Goal: Task Accomplishment & Management: Use online tool/utility

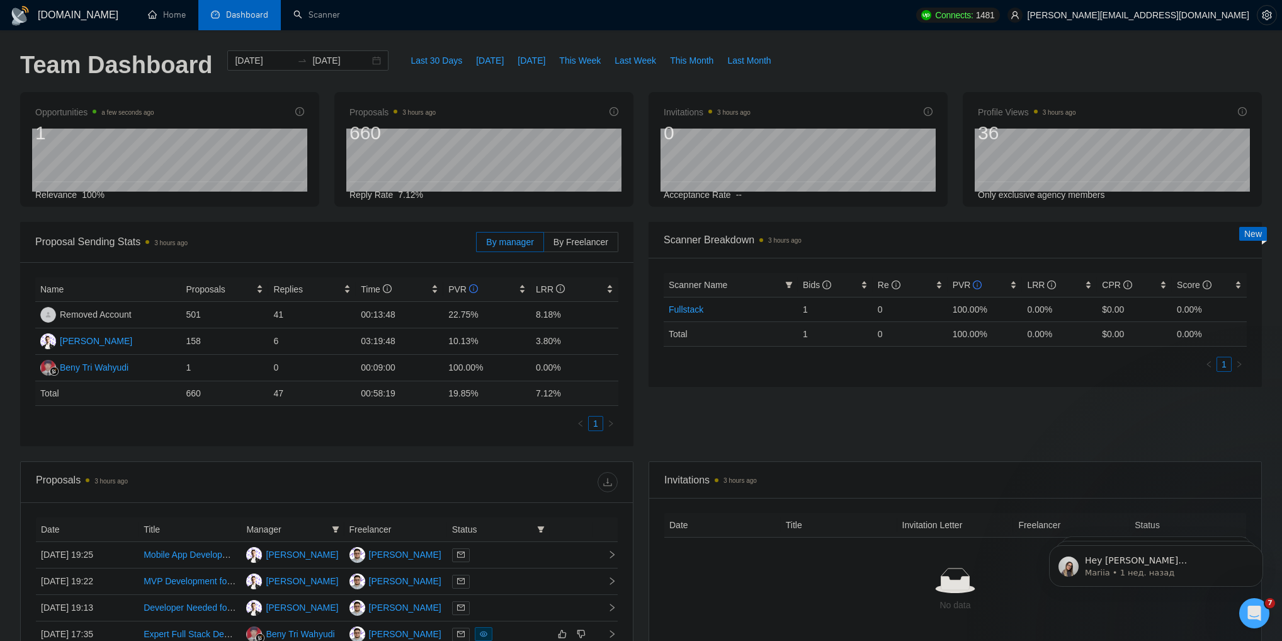
click at [305, 33] on div "[DOMAIN_NAME] Home Dashboard Scanner Connects: 1481 [PERSON_NAME][EMAIL_ADDRESS…" at bounding box center [641, 479] width 1282 height 959
click at [307, 20] on link "Scanner" at bounding box center [317, 14] width 47 height 11
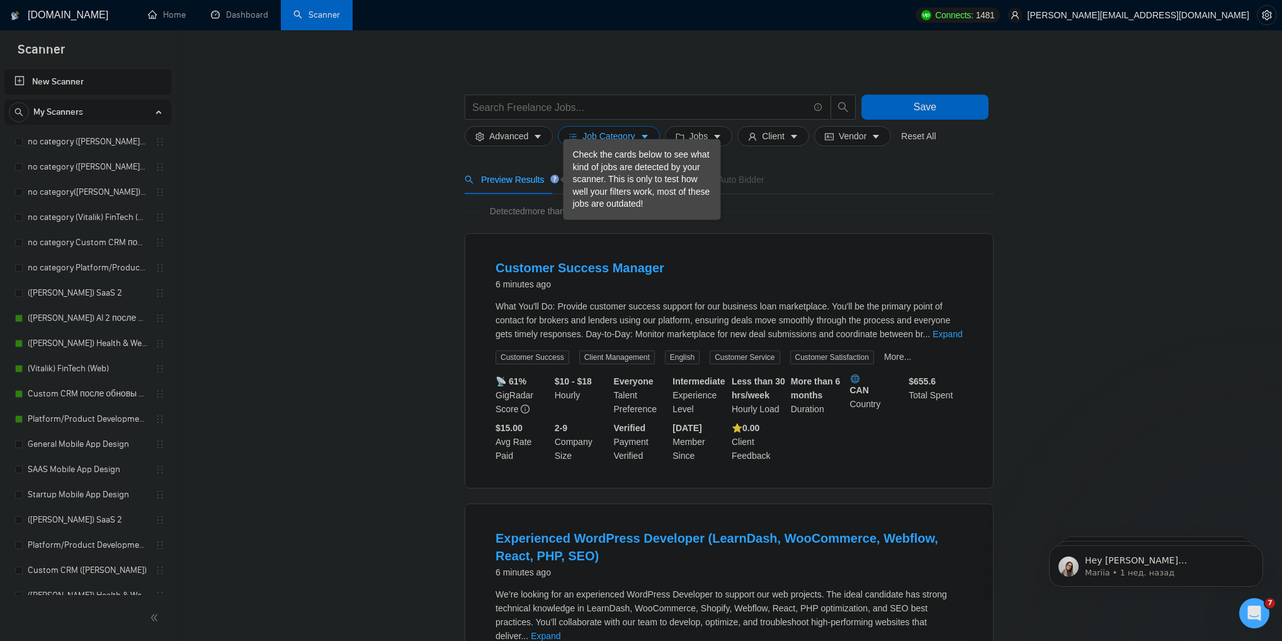
click at [617, 128] on button "Job Category" at bounding box center [608, 136] width 101 height 20
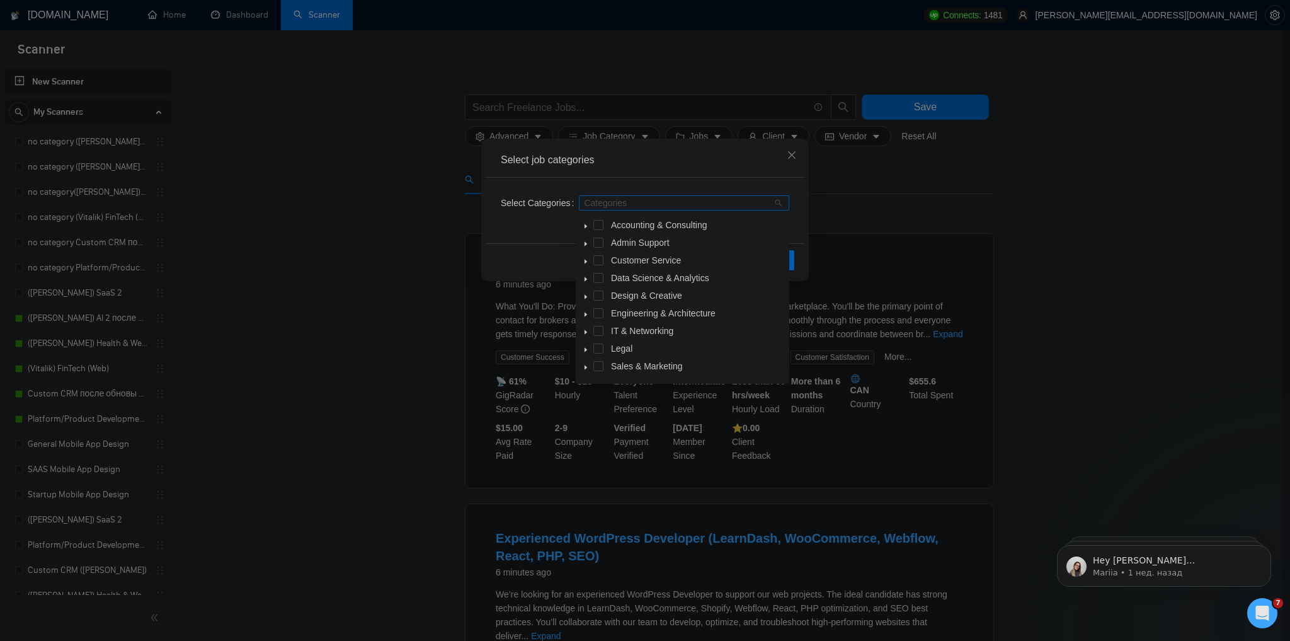
click at [639, 200] on div at bounding box center [677, 203] width 191 height 10
click at [585, 225] on icon "caret-down" at bounding box center [586, 226] width 6 height 6
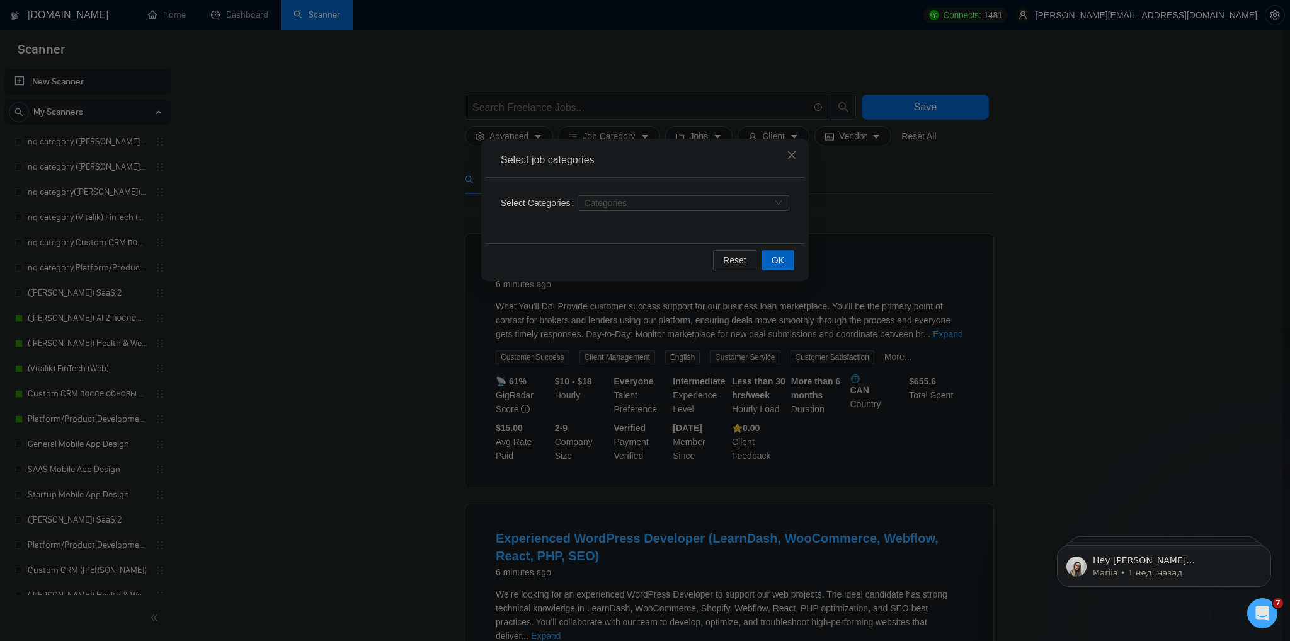
click at [520, 91] on div "Select job categories Select Categories Categories Reset OK" at bounding box center [645, 320] width 1290 height 641
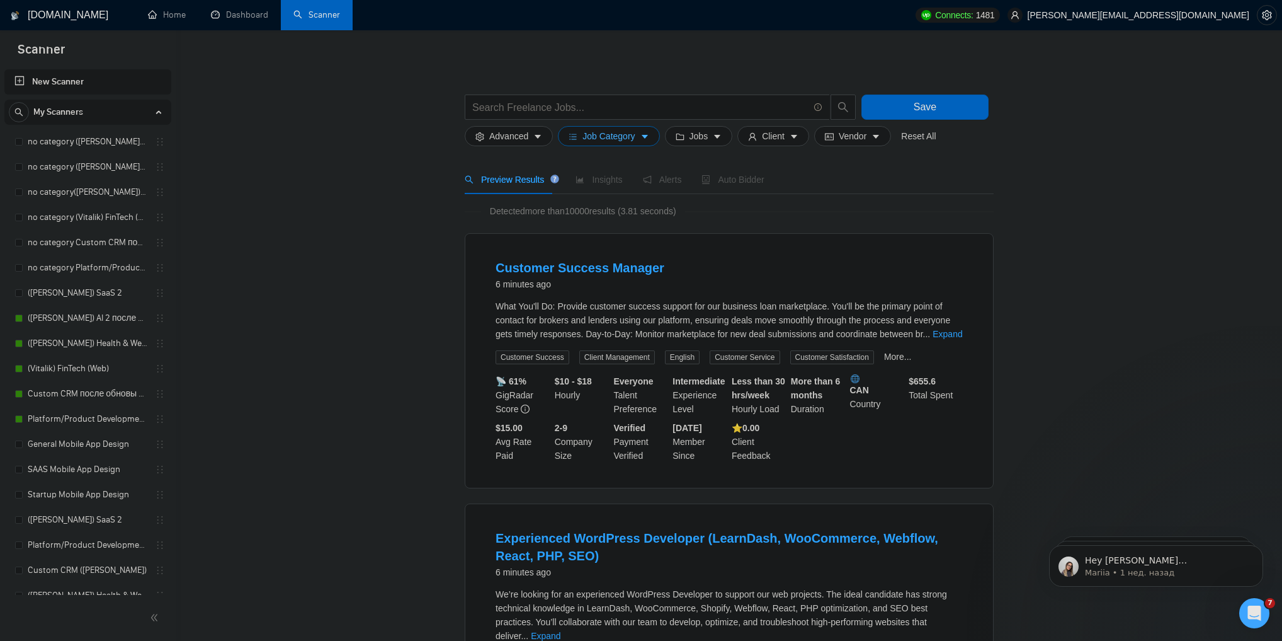
click at [581, 126] on button "Job Category" at bounding box center [608, 136] width 101 height 20
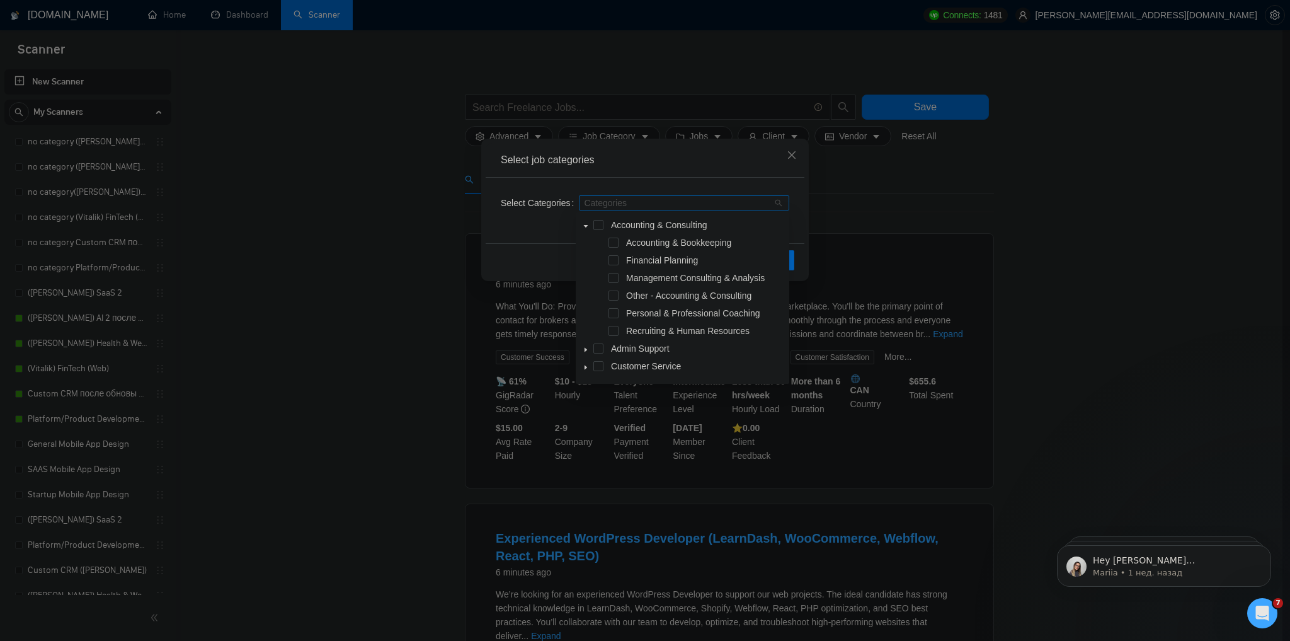
click at [632, 208] on div "Categories" at bounding box center [684, 202] width 210 height 15
click at [583, 355] on icon "caret-down" at bounding box center [586, 352] width 6 height 6
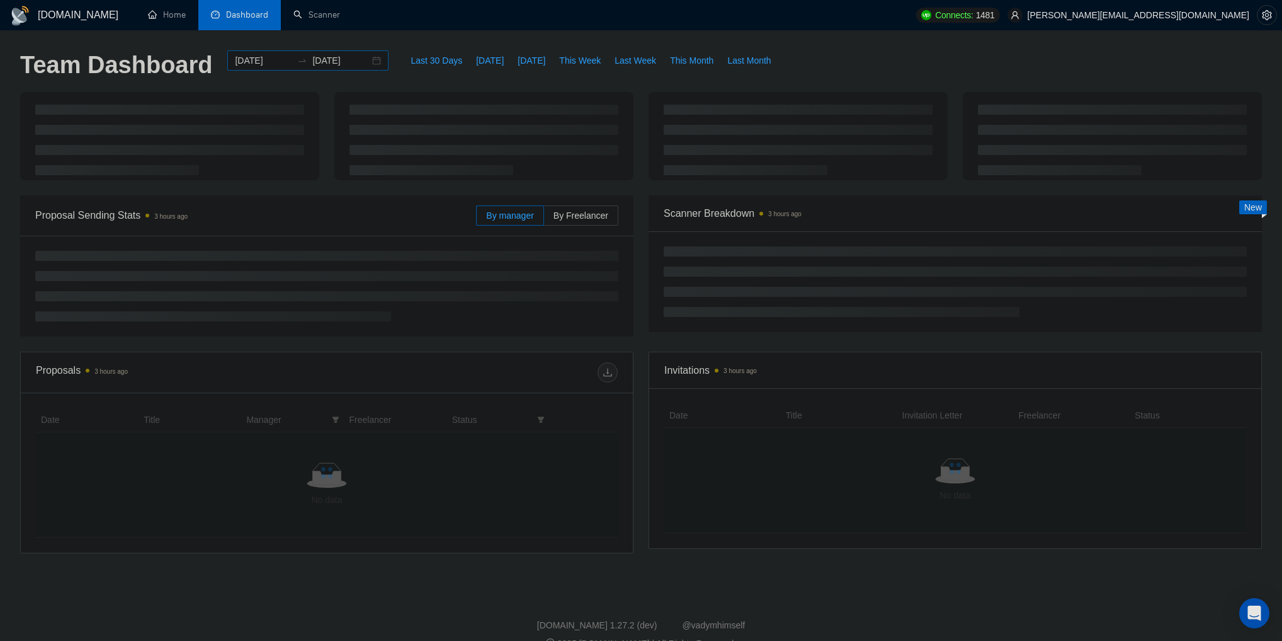
click at [366, 66] on div "2025-05-07 2025-06-06" at bounding box center [307, 60] width 161 height 20
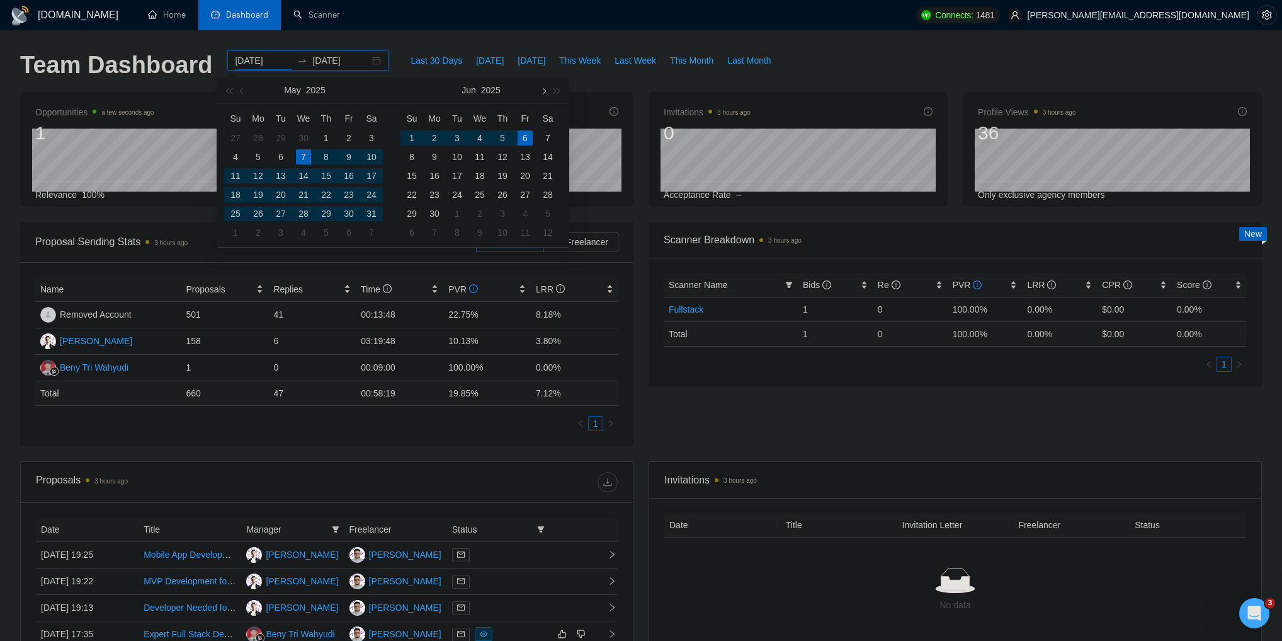
click at [543, 92] on span "button" at bounding box center [543, 91] width 6 height 6
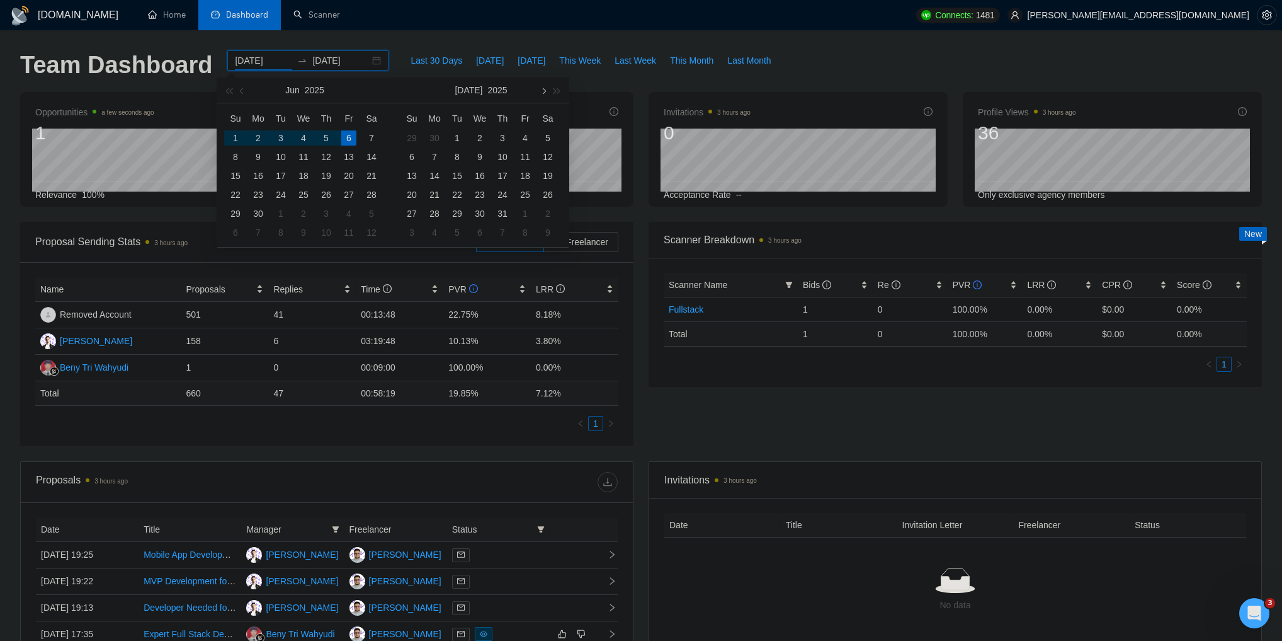
click at [543, 92] on span "button" at bounding box center [543, 91] width 6 height 6
type input "2025-09-01"
click at [257, 134] on div "1" at bounding box center [258, 137] width 15 height 15
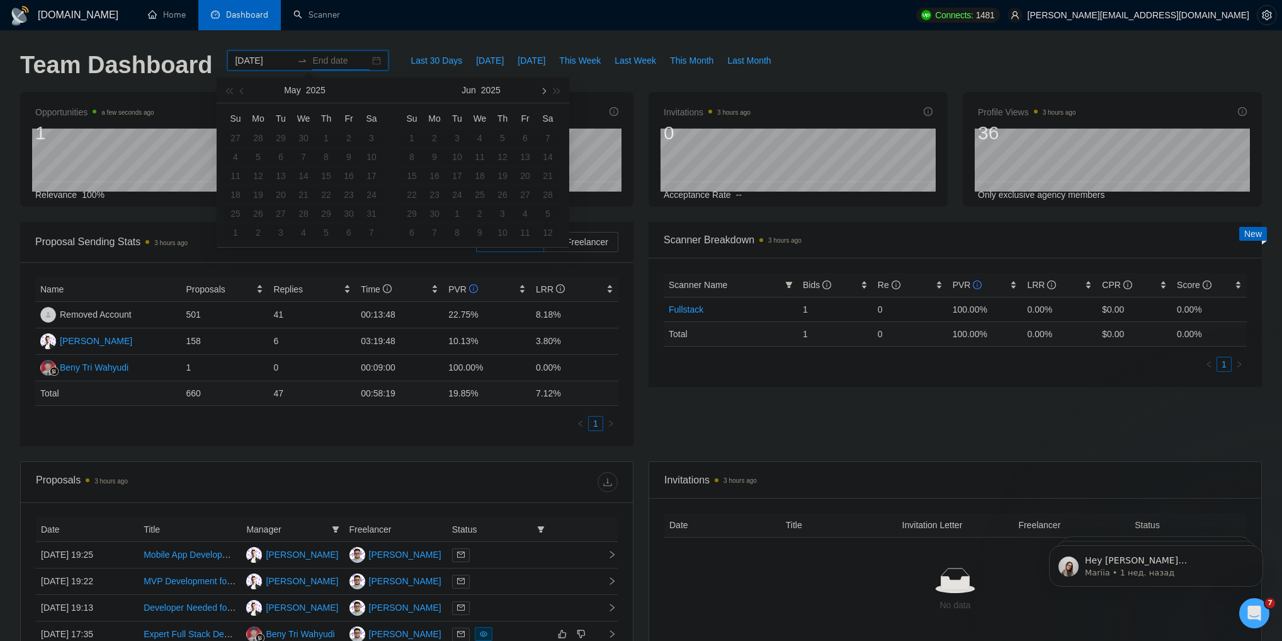
click at [544, 86] on button "button" at bounding box center [543, 89] width 14 height 25
type input "2025-09-30"
click at [457, 212] on div "30" at bounding box center [457, 213] width 15 height 15
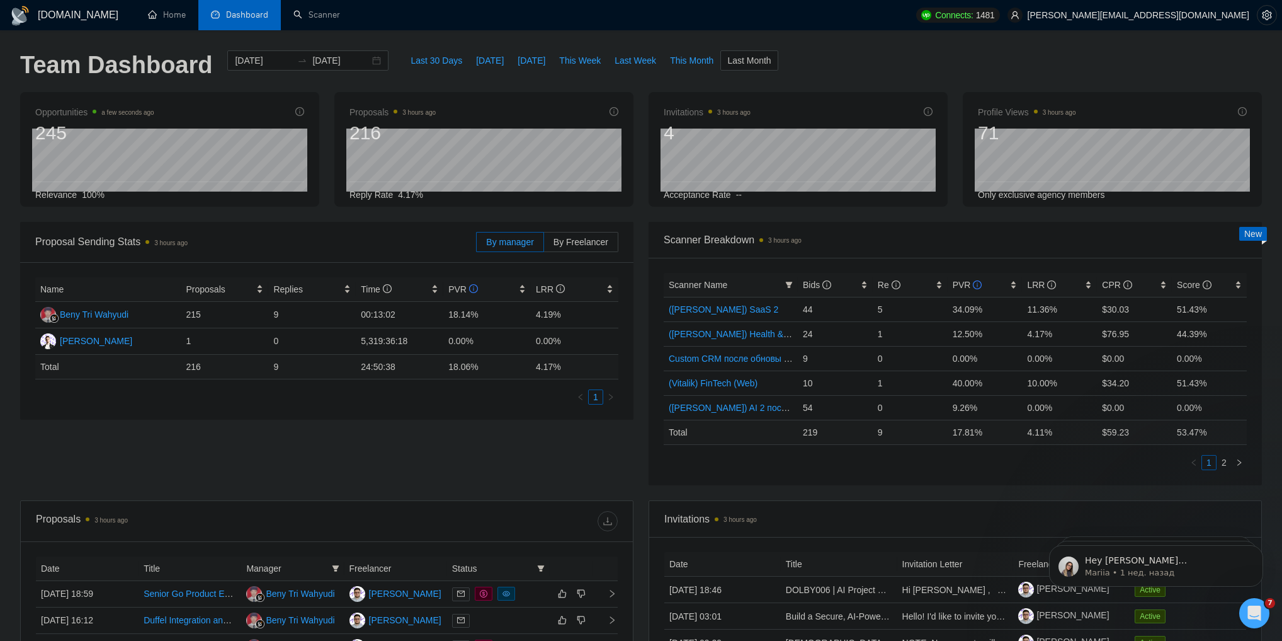
click at [496, 449] on div "Proposal Sending Stats 3 hours ago By manager By Freelancer Name Proposals Repl…" at bounding box center [641, 361] width 1257 height 278
click at [476, 59] on span "[DATE]" at bounding box center [490, 61] width 28 height 14
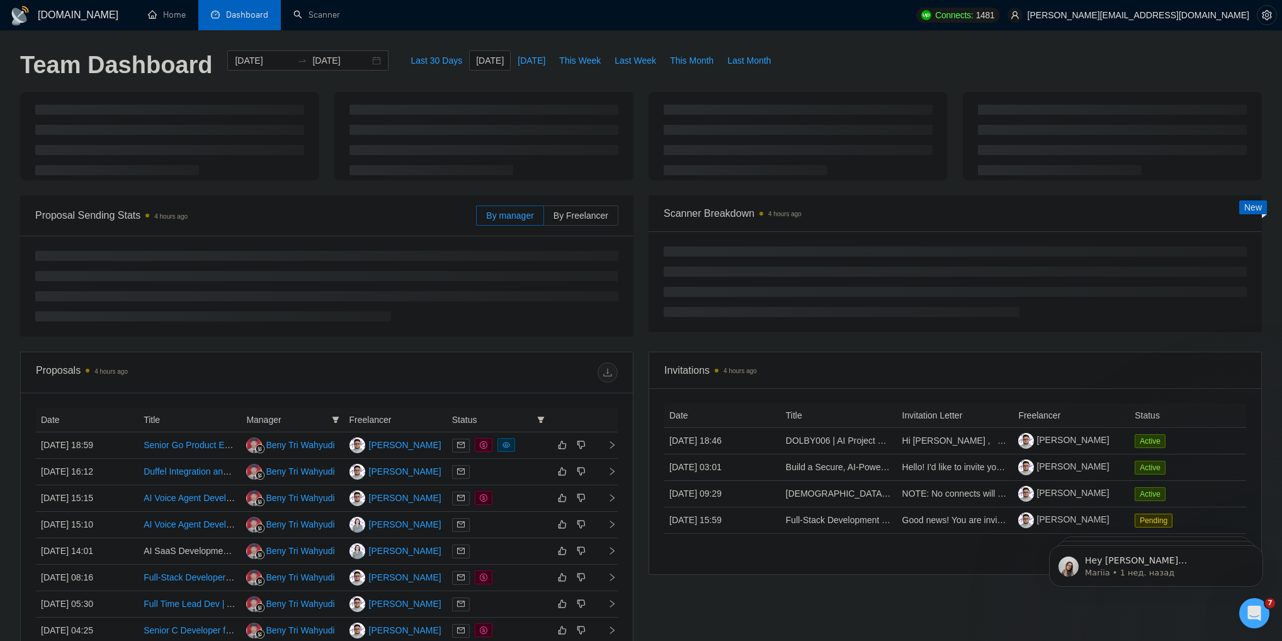
type input "2025-10-15"
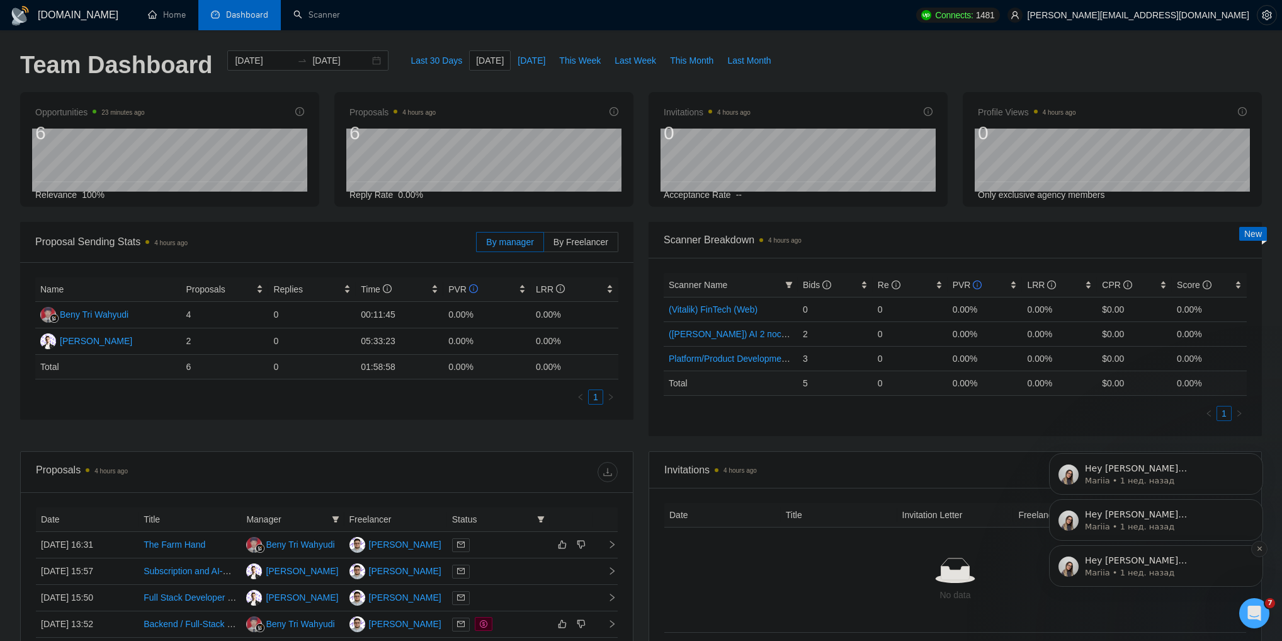
click at [1255, 546] on button "Dismiss notification" at bounding box center [1260, 548] width 16 height 16
click at [1257, 546] on icon "Dismiss notification" at bounding box center [1260, 548] width 7 height 7
click at [1257, 550] on icon "Dismiss notification" at bounding box center [1260, 548] width 7 height 7
